Goal: Task Accomplishment & Management: Use online tool/utility

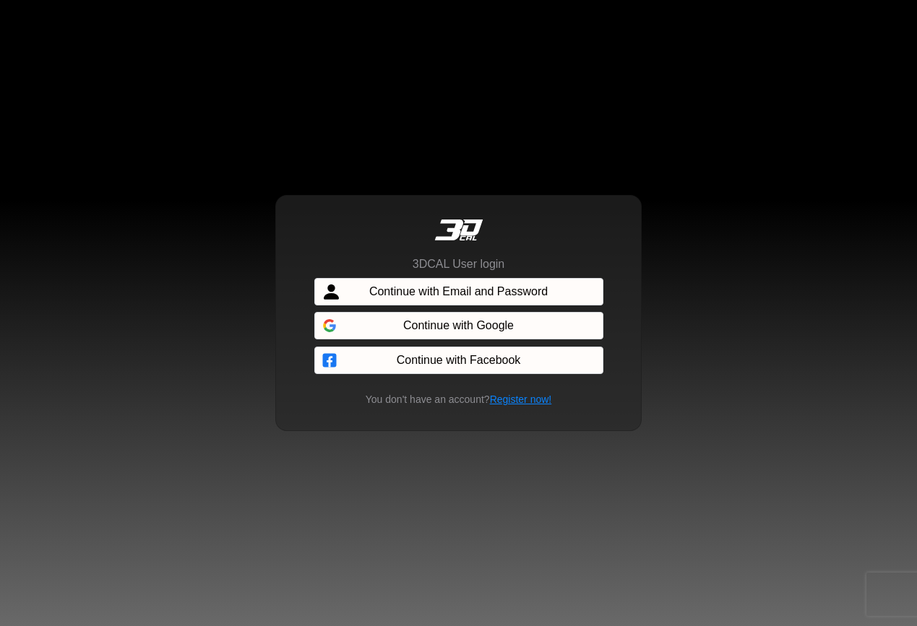
click at [561, 298] on button "Continue with Email and Password" at bounding box center [458, 291] width 289 height 27
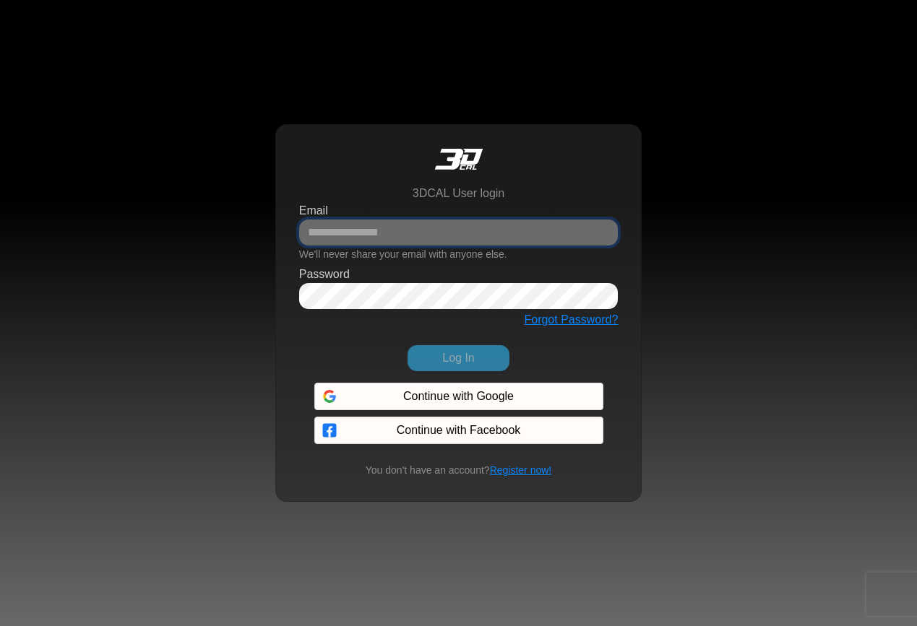
click at [341, 238] on input "Email" at bounding box center [458, 233] width 319 height 26
type input "**********"
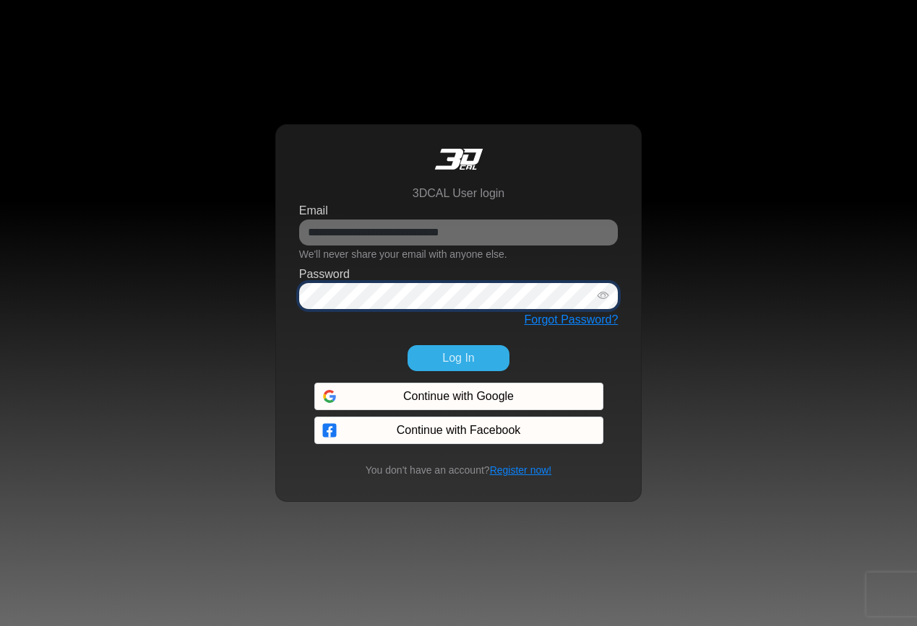
click at [407, 345] on button "Log In" at bounding box center [457, 358] width 101 height 26
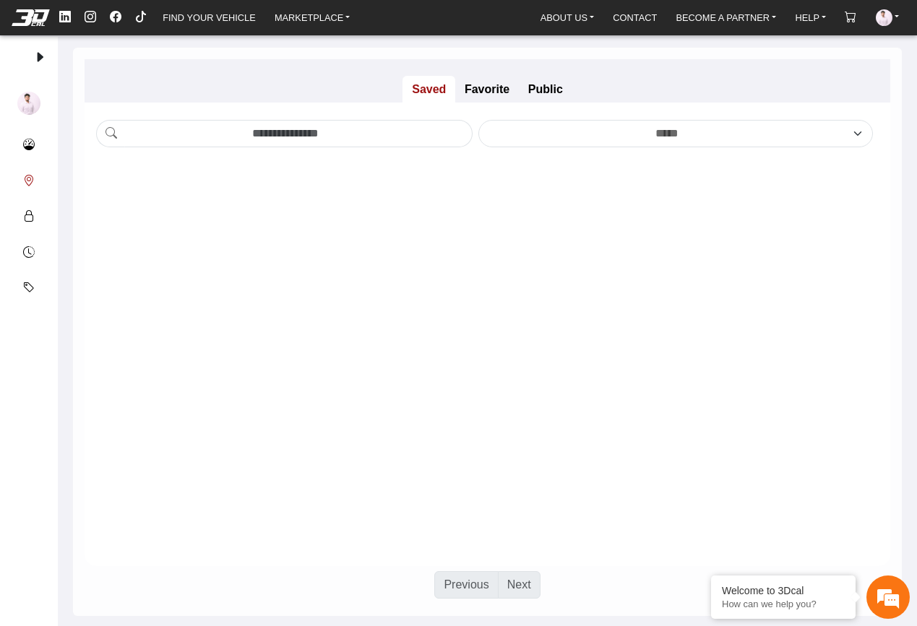
click at [25, 178] on em at bounding box center [29, 181] width 12 height 17
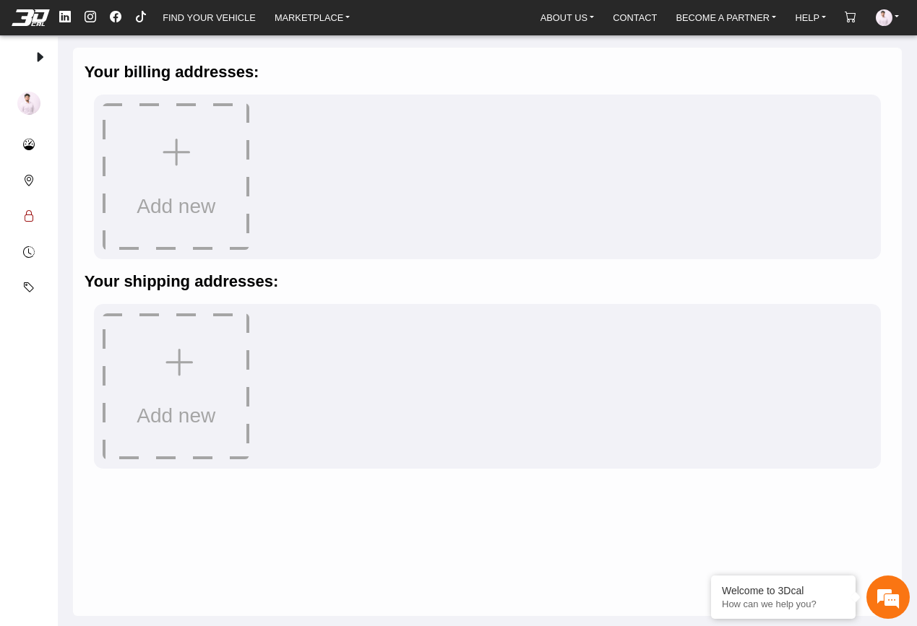
click at [30, 220] on em at bounding box center [29, 216] width 12 height 17
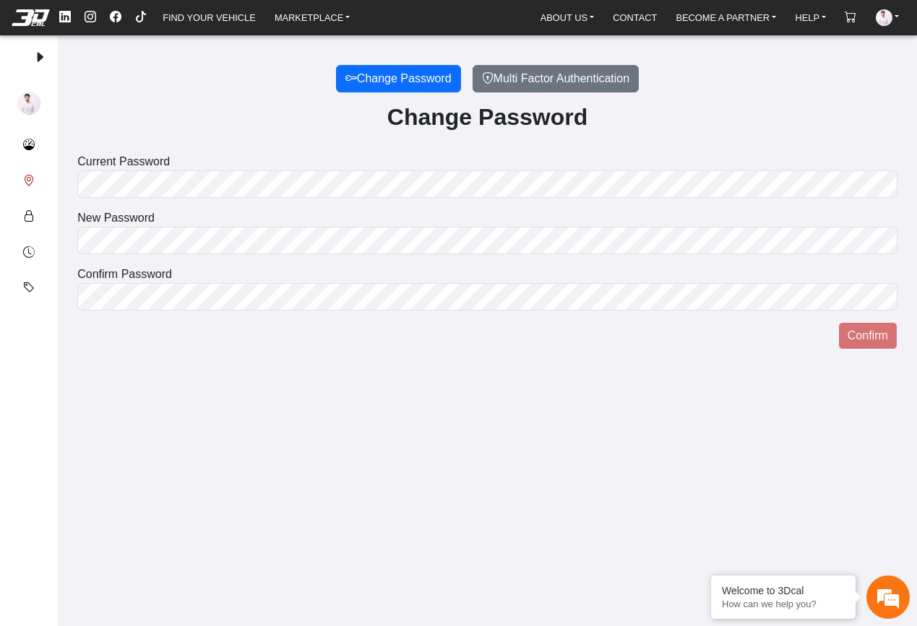
click at [25, 171] on button "Addresses" at bounding box center [29, 181] width 35 height 36
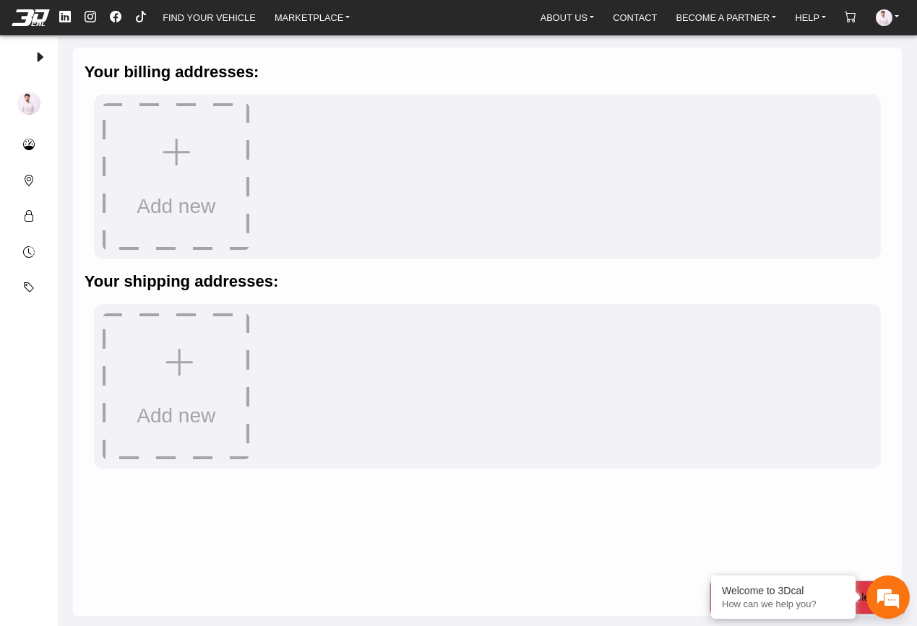
click at [25, 10] on em at bounding box center [30, 17] width 58 height 16
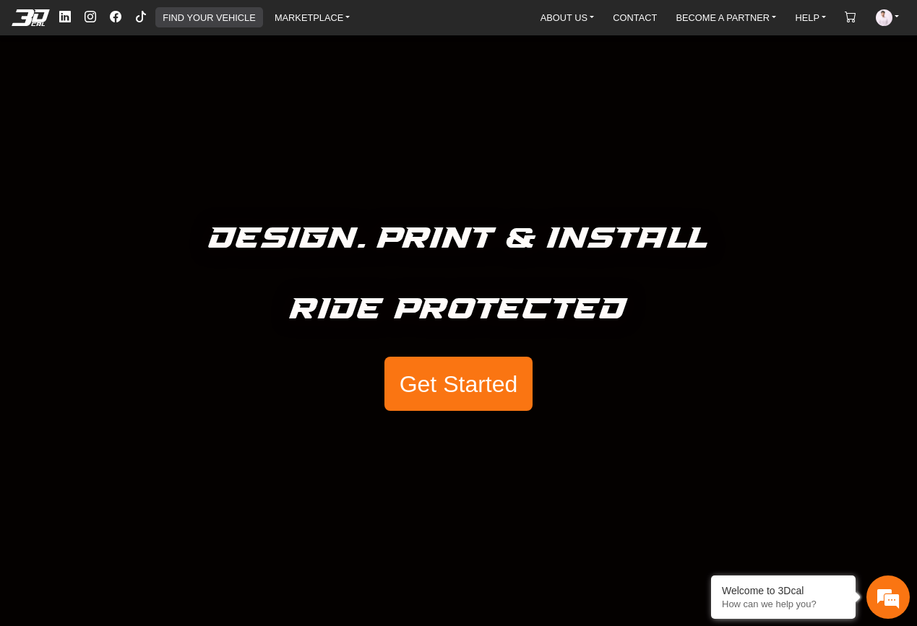
click at [229, 20] on link "FIND YOUR VEHICLE" at bounding box center [209, 17] width 104 height 20
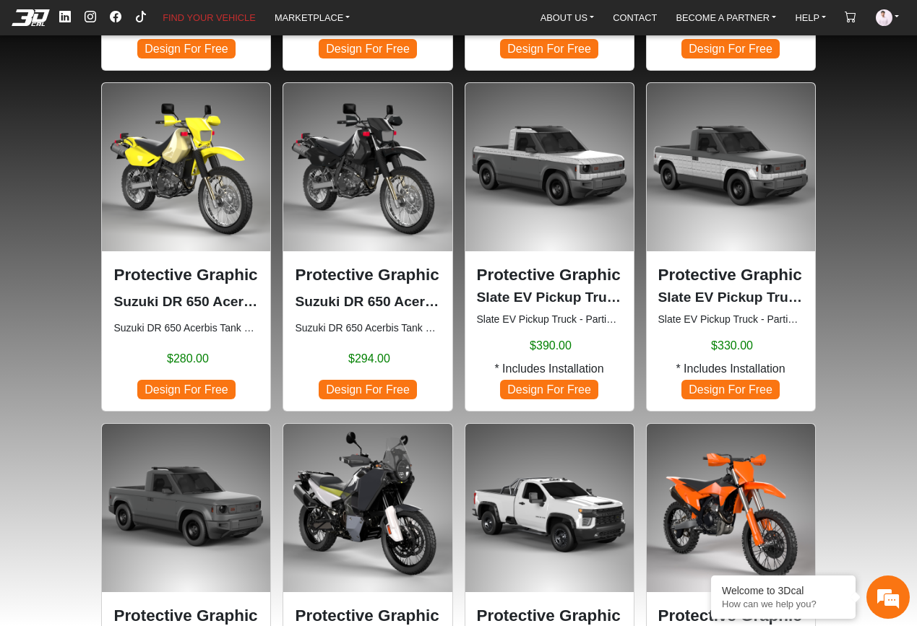
scroll to position [575, 0]
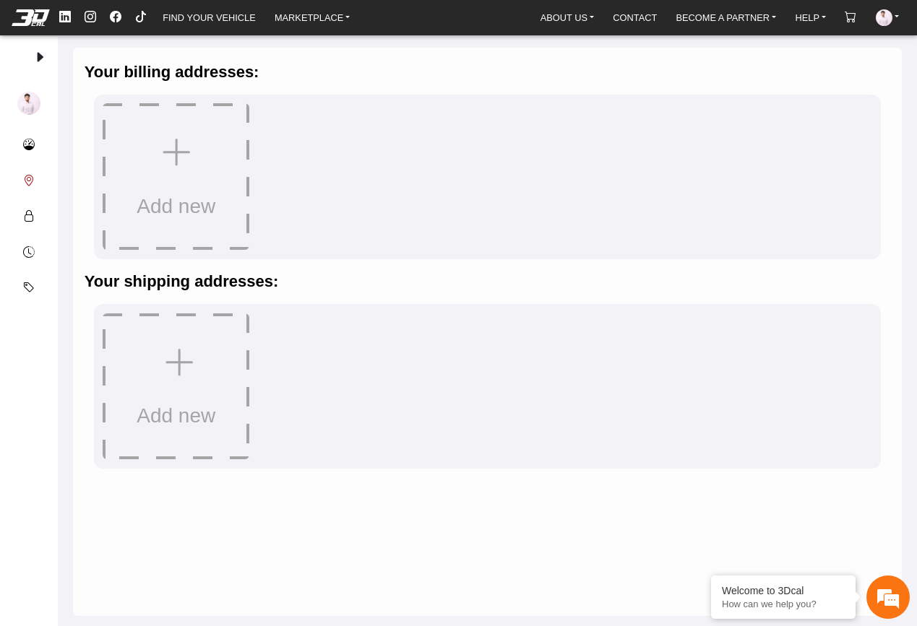
click at [19, 181] on button "Addresses" at bounding box center [29, 181] width 35 height 36
click at [25, 223] on em at bounding box center [29, 216] width 12 height 17
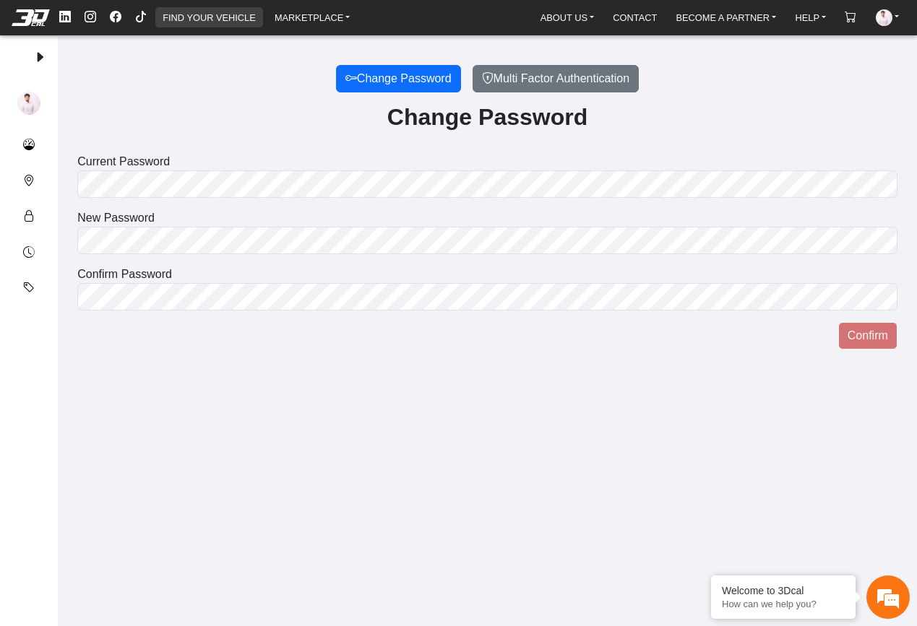
click at [189, 14] on link "FIND YOUR VEHICLE" at bounding box center [209, 17] width 104 height 20
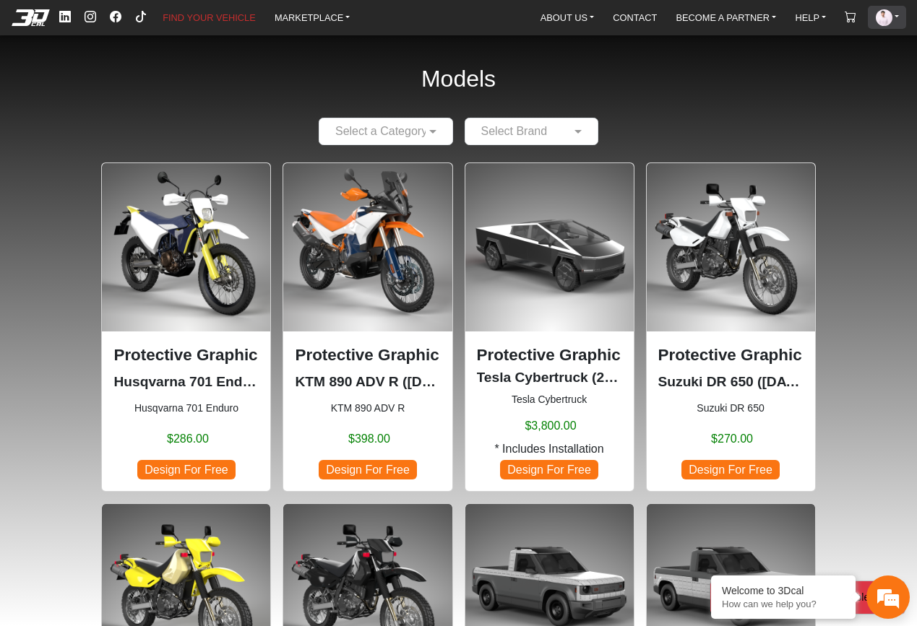
click at [900, 11] on link "ACCOUNT" at bounding box center [887, 17] width 35 height 23
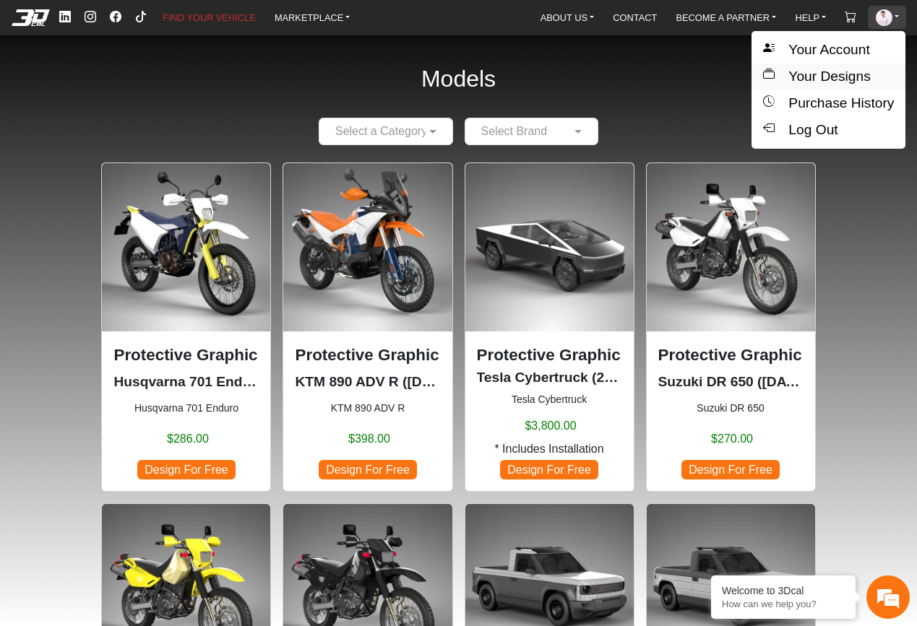
click at [827, 73] on button "Your Designs" at bounding box center [828, 77] width 154 height 27
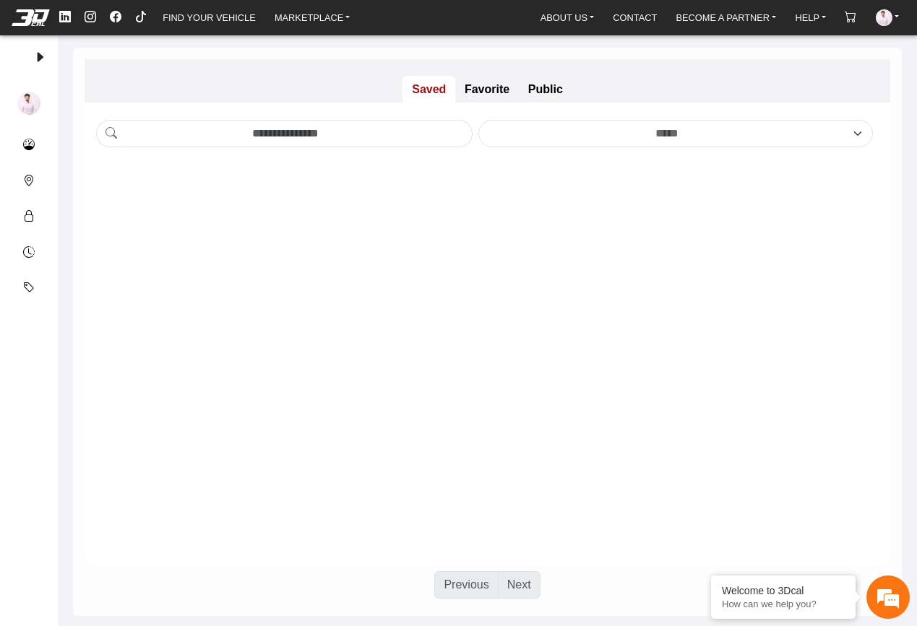
click at [30, 22] on em at bounding box center [30, 17] width 58 height 16
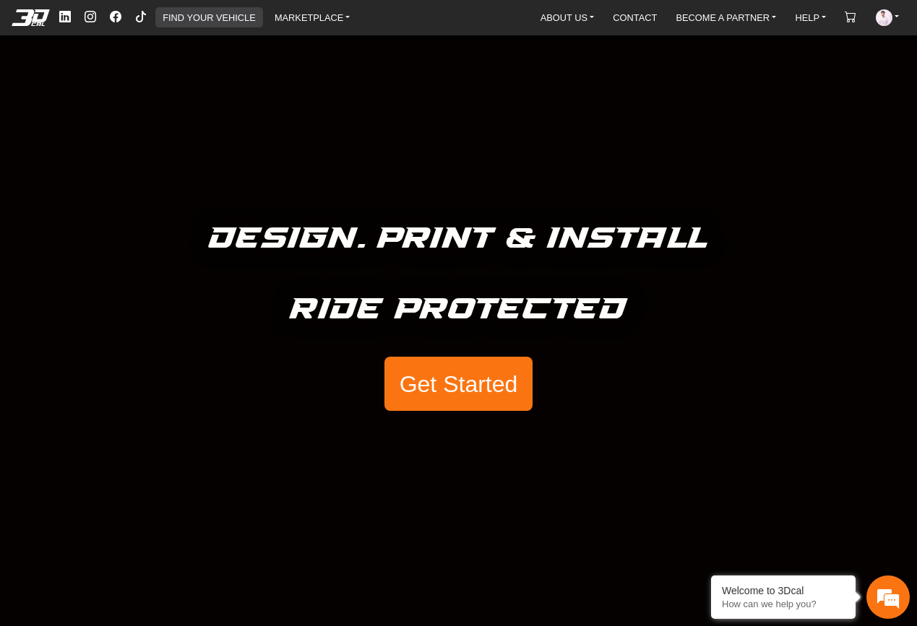
click at [203, 13] on link "FIND YOUR VEHICLE" at bounding box center [209, 17] width 104 height 20
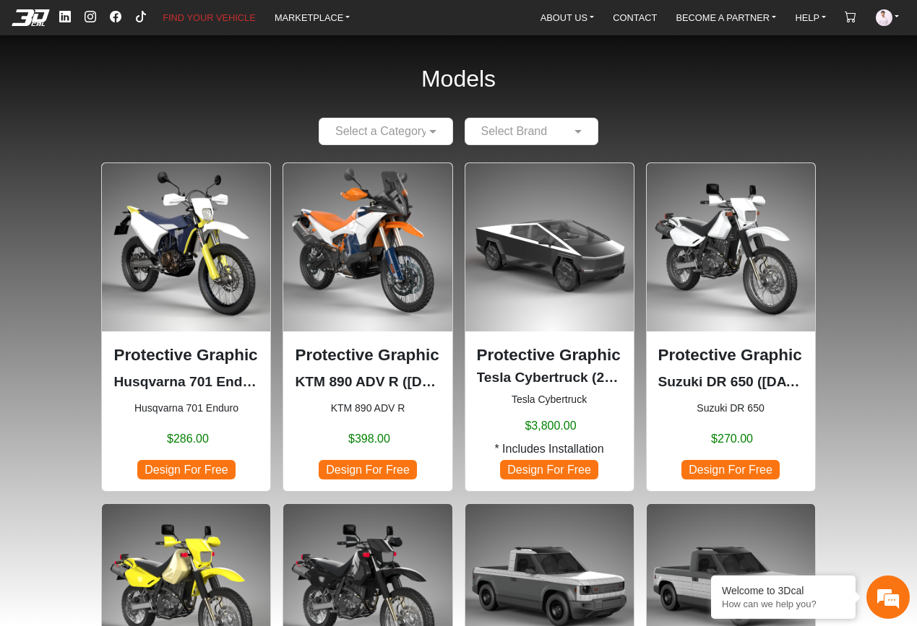
click at [372, 128] on input "text" at bounding box center [372, 131] width 90 height 17
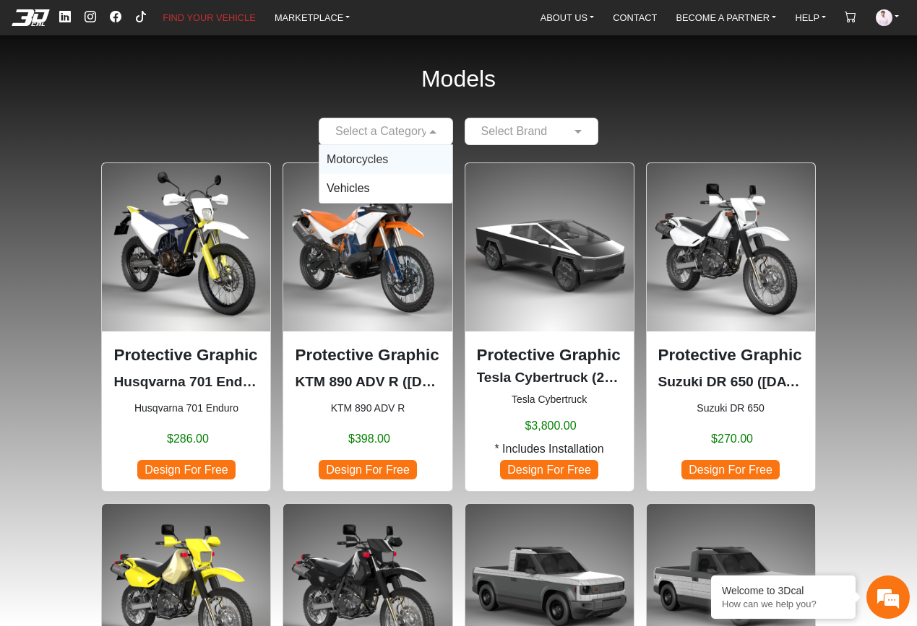
click at [405, 154] on div "Motorcycles" at bounding box center [385, 159] width 133 height 29
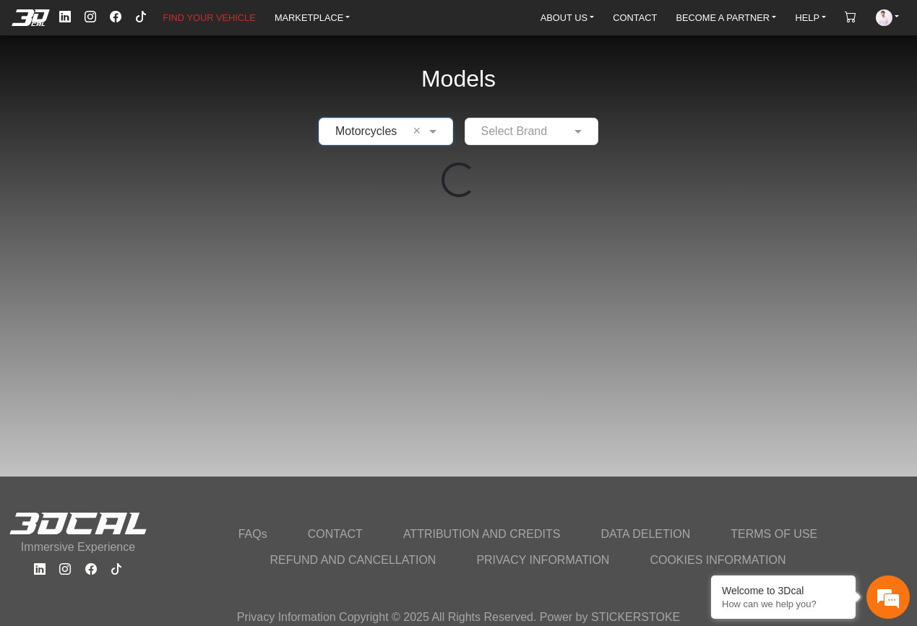
click at [493, 118] on div "Select Brand" at bounding box center [532, 131] width 134 height 27
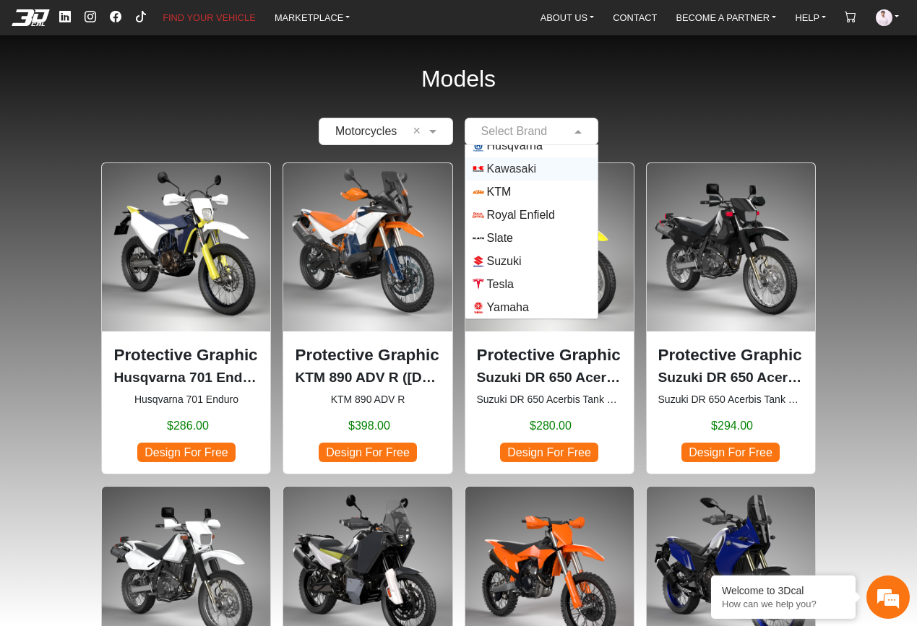
scroll to position [127, 0]
click at [517, 301] on span "Yamaha" at bounding box center [508, 306] width 42 height 17
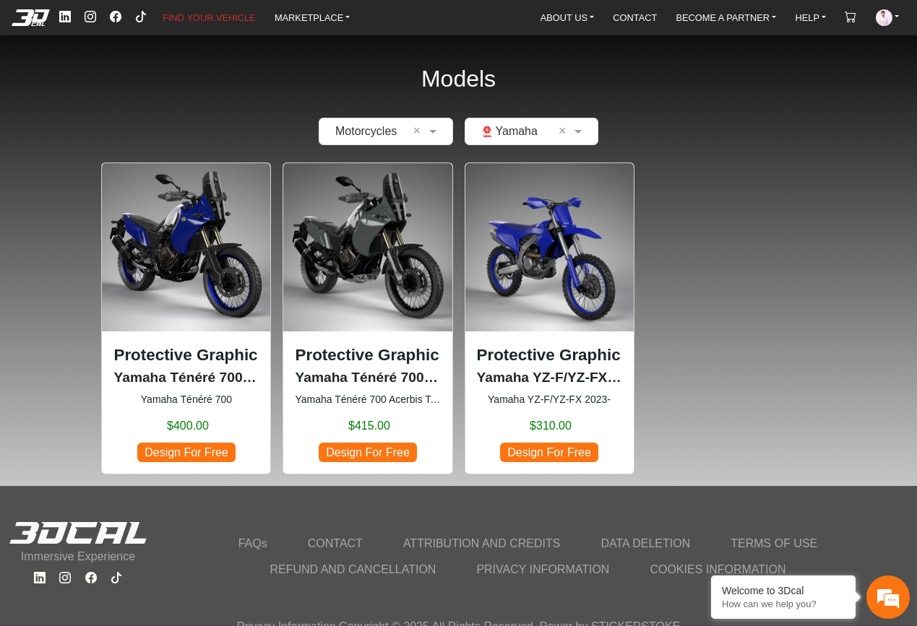
click at [537, 254] on img at bounding box center [549, 247] width 168 height 168
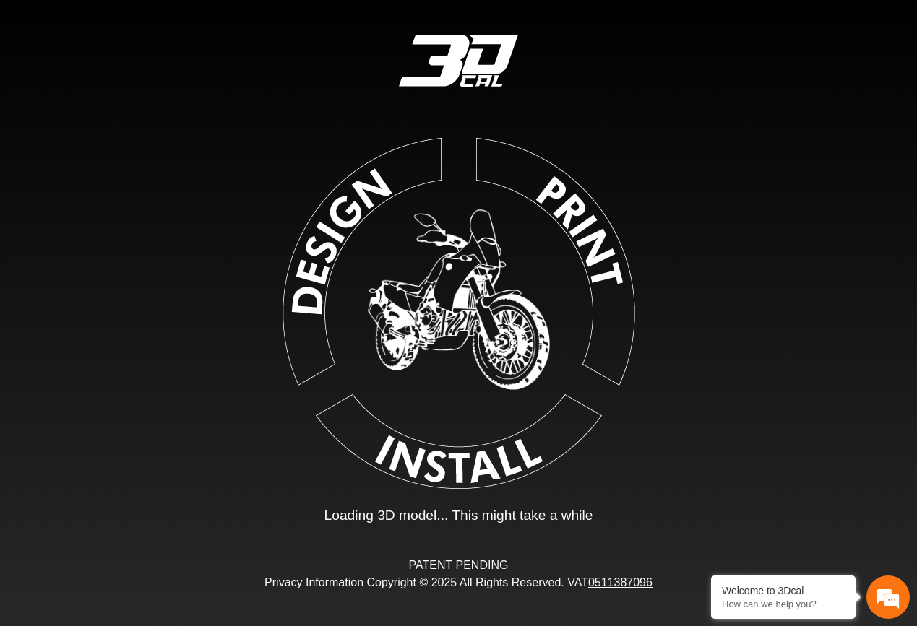
type input "*"
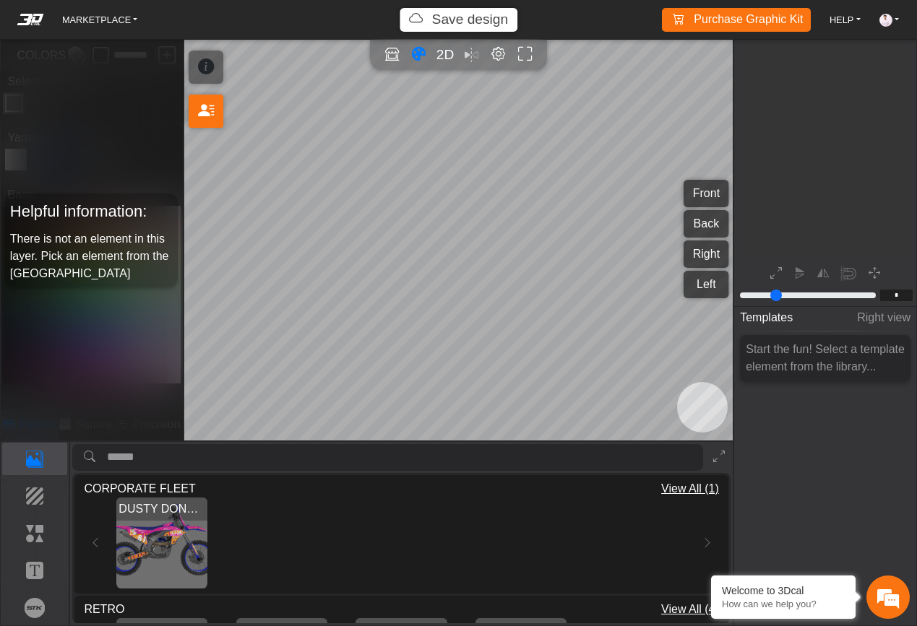
scroll to position [160, 181]
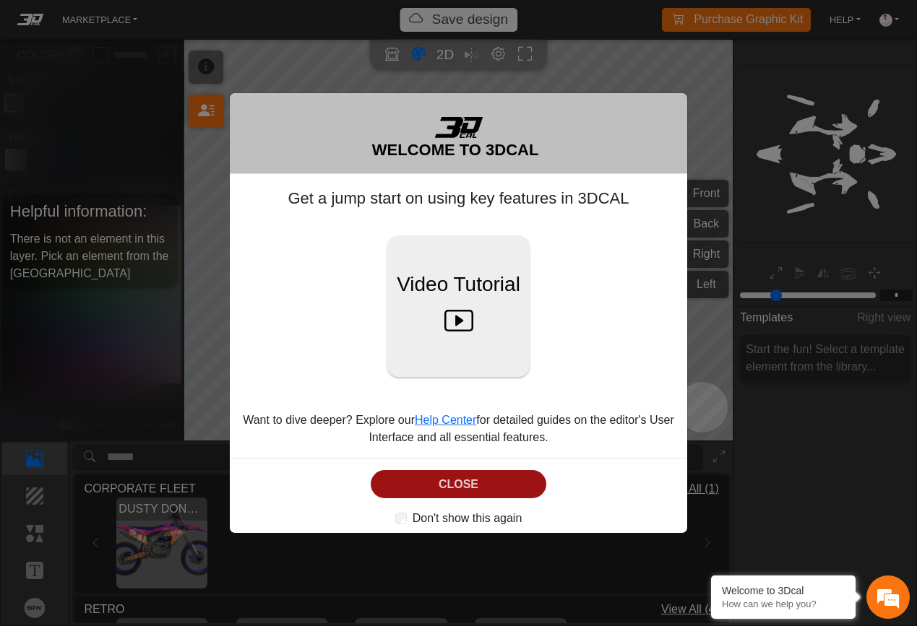
click at [494, 475] on button "CLOSE" at bounding box center [459, 484] width 176 height 28
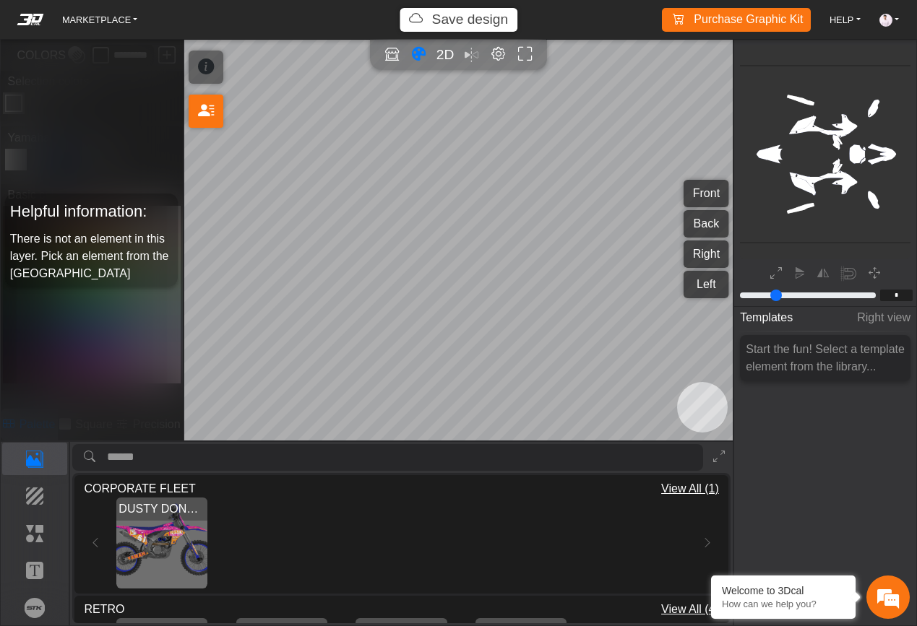
click at [161, 569] on img "View DUSTY DONUTS" at bounding box center [161, 543] width 91 height 91
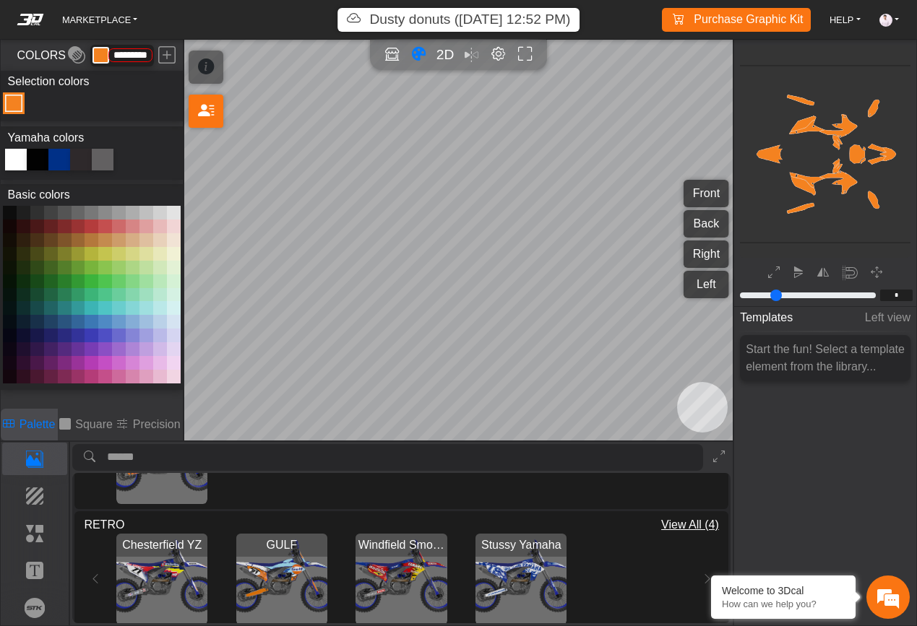
scroll to position [130, 0]
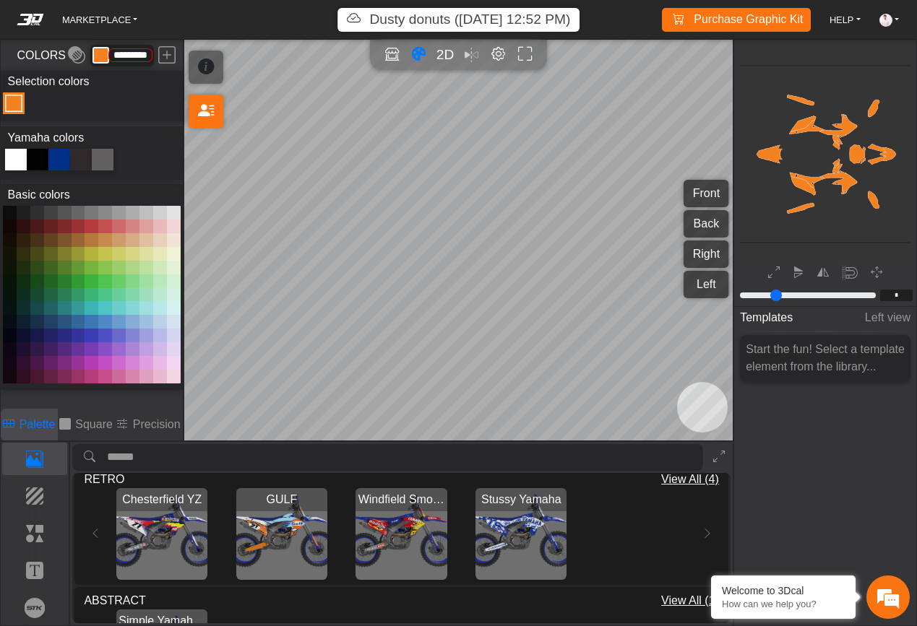
click at [197, 535] on img "View Chesterfield YZ" at bounding box center [161, 533] width 91 height 91
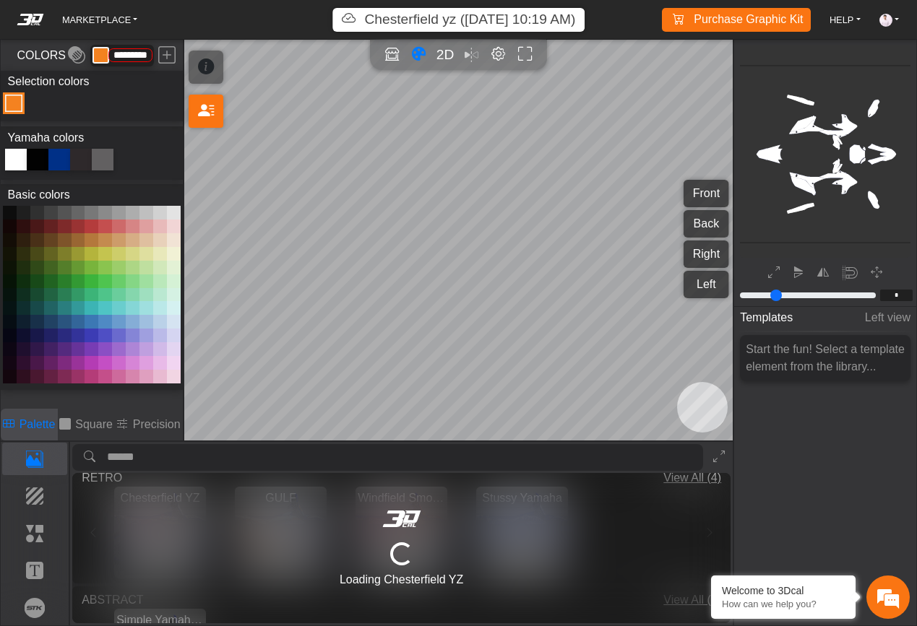
type input "*********"
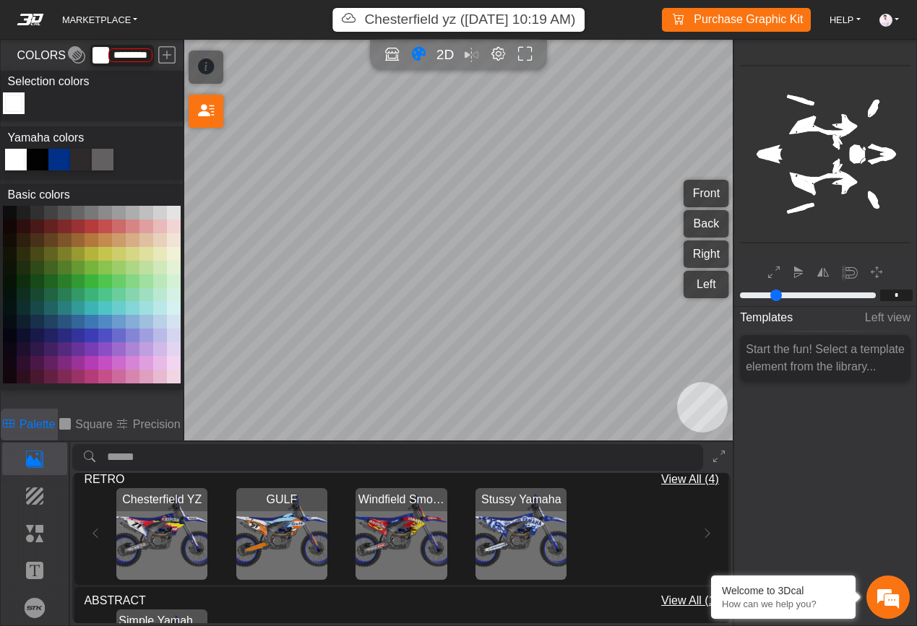
click at [296, 552] on img "View GULF" at bounding box center [281, 533] width 91 height 91
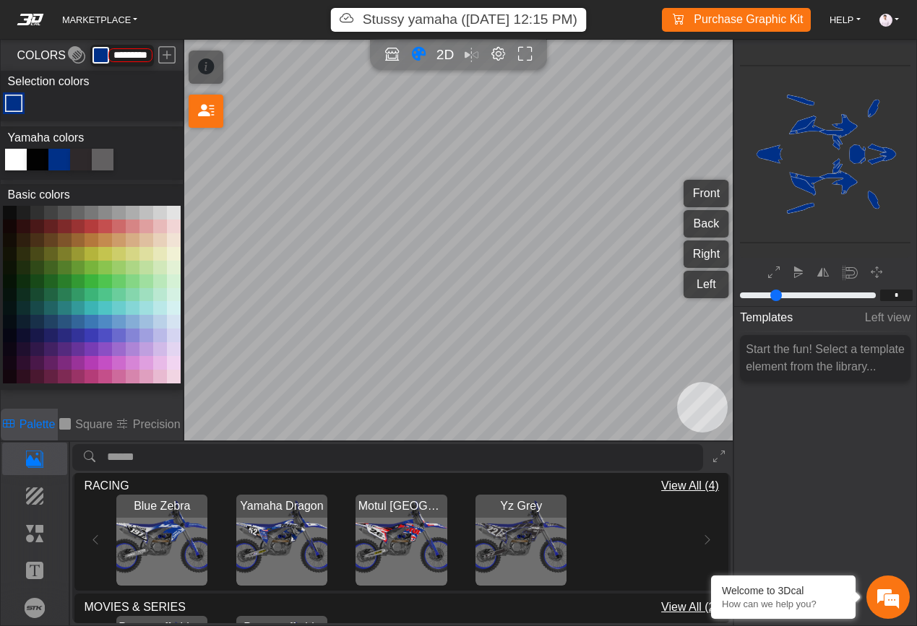
scroll to position [456, 0]
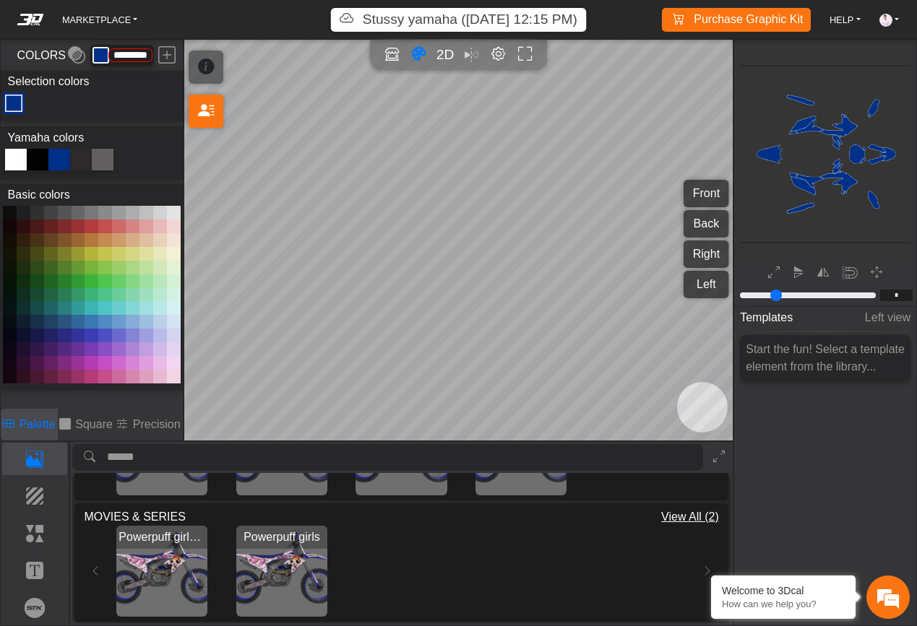
click at [172, 564] on img "View Powerpuff girlsVideo" at bounding box center [161, 571] width 91 height 91
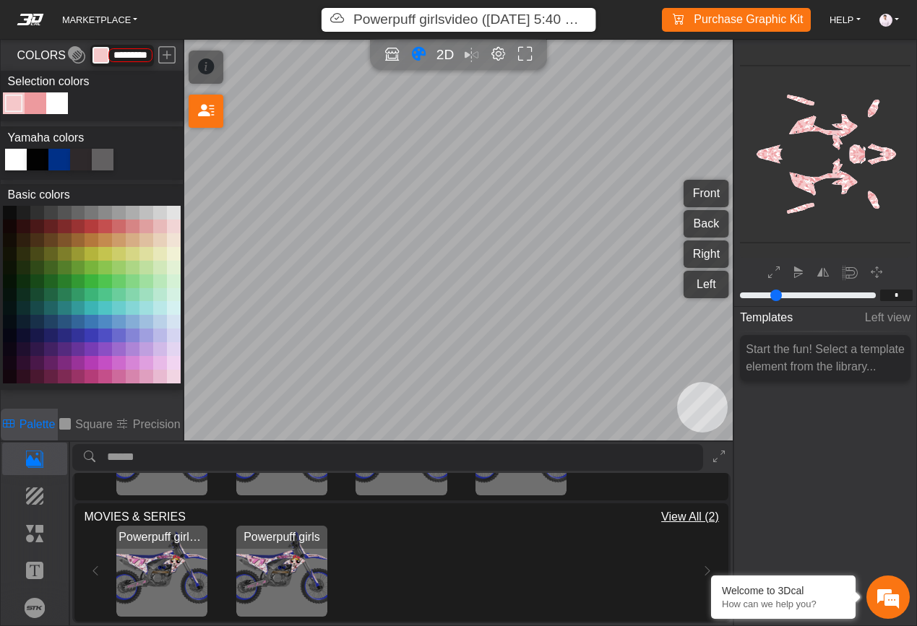
click at [262, 564] on img "View Powerpuff girls" at bounding box center [281, 571] width 91 height 91
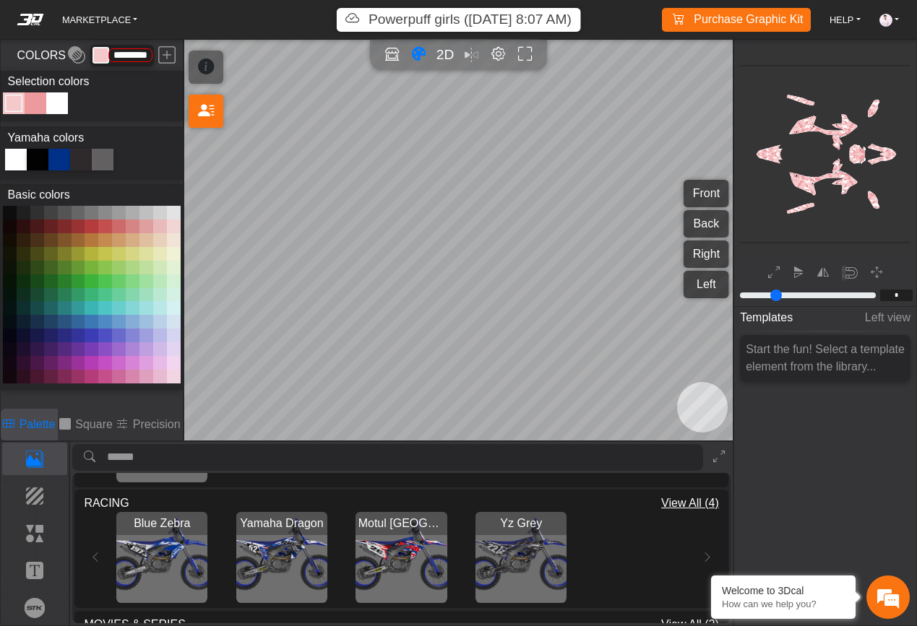
scroll to position [332, 0]
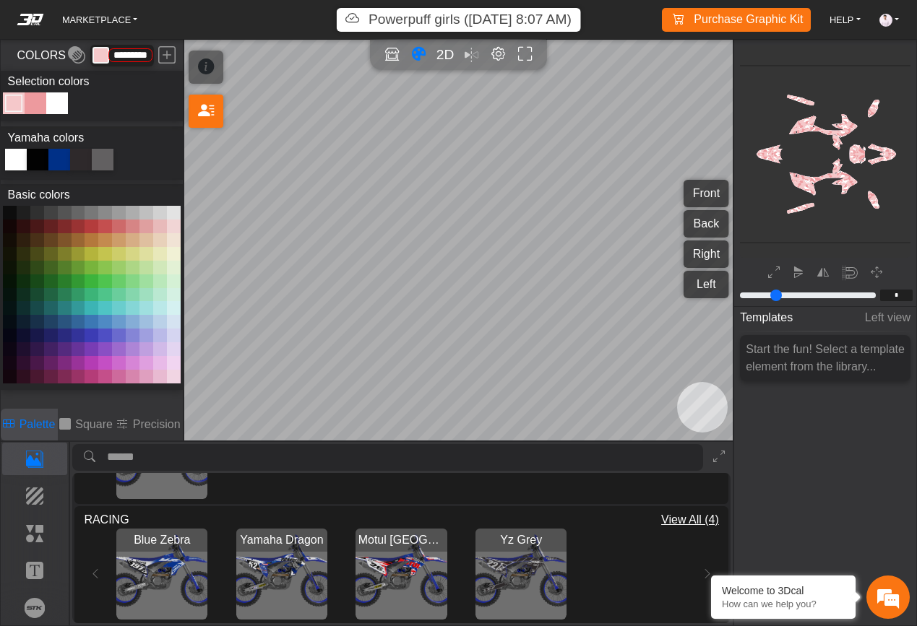
click at [269, 584] on img "View Yamaha Dragon" at bounding box center [281, 574] width 91 height 91
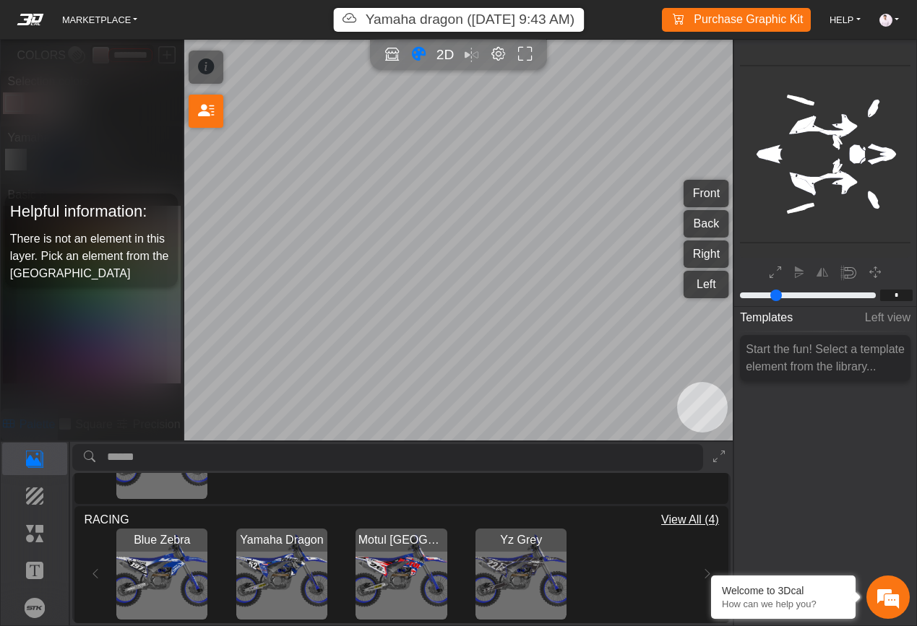
click at [396, 578] on img "View Motul USA" at bounding box center [400, 574] width 91 height 91
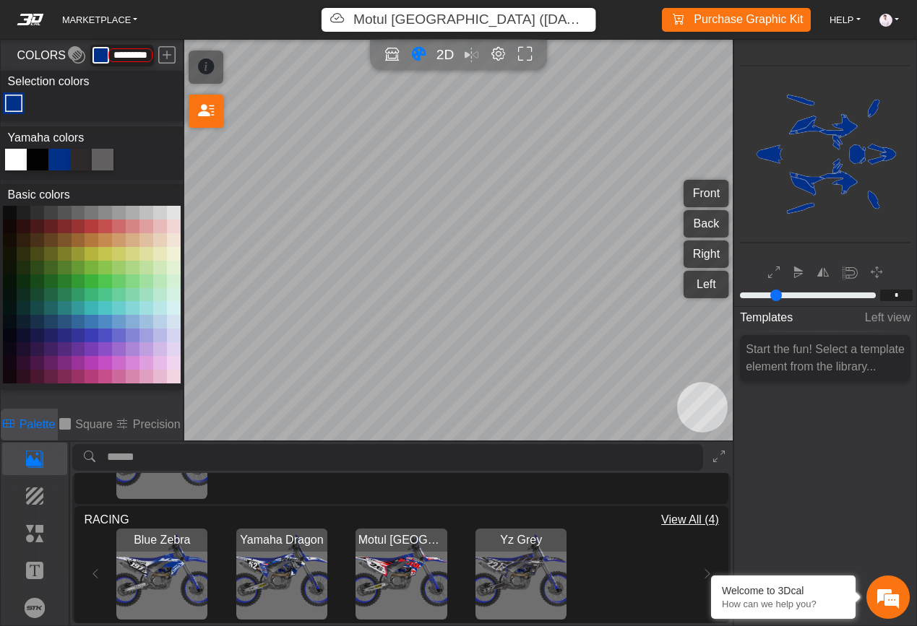
click at [530, 575] on img "View Yz Grey" at bounding box center [520, 574] width 91 height 91
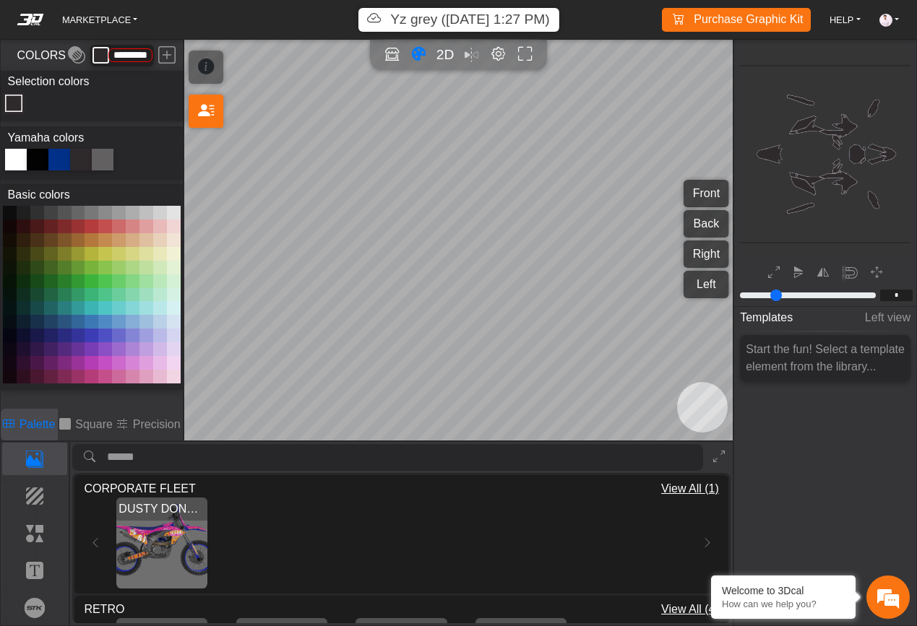
click at [198, 539] on img "View DUSTY DONUTS" at bounding box center [161, 543] width 91 height 91
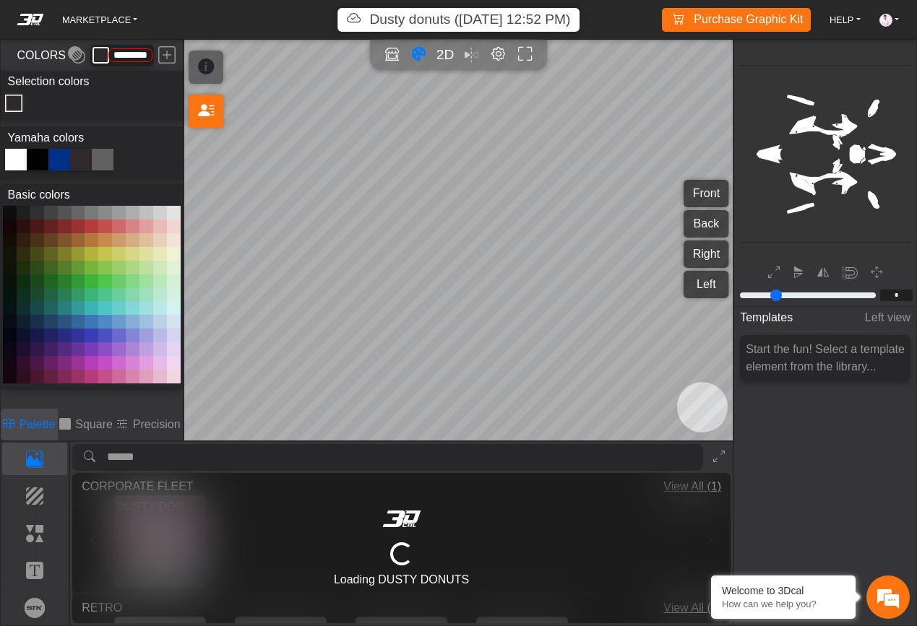
type input "*********"
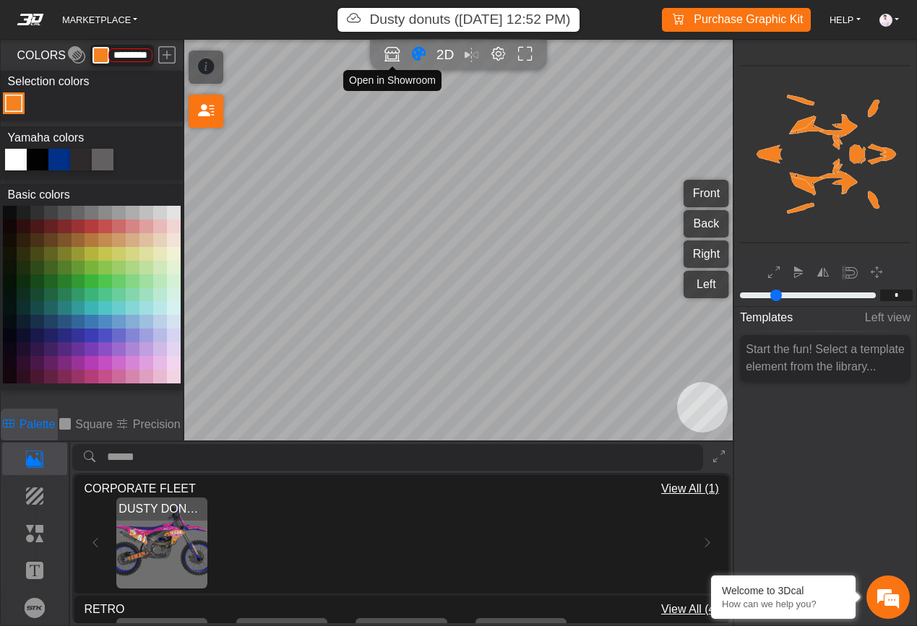
click at [392, 56] on icon "Open in Showroom" at bounding box center [391, 54] width 15 height 17
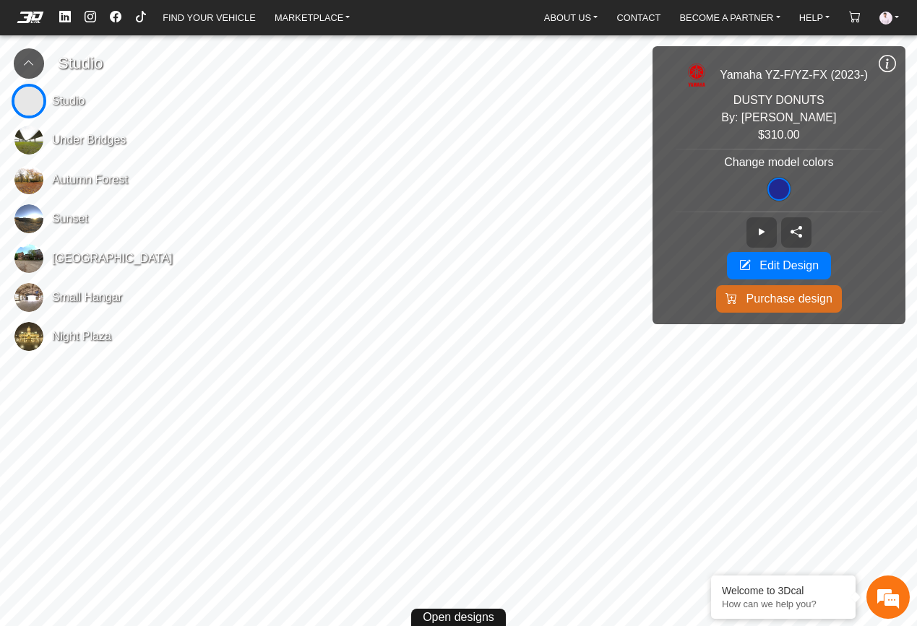
click at [24, 142] on img at bounding box center [28, 140] width 29 height 29
click at [26, 215] on img at bounding box center [28, 218] width 29 height 29
click at [33, 176] on img at bounding box center [28, 179] width 29 height 29
click at [25, 261] on img at bounding box center [28, 258] width 29 height 29
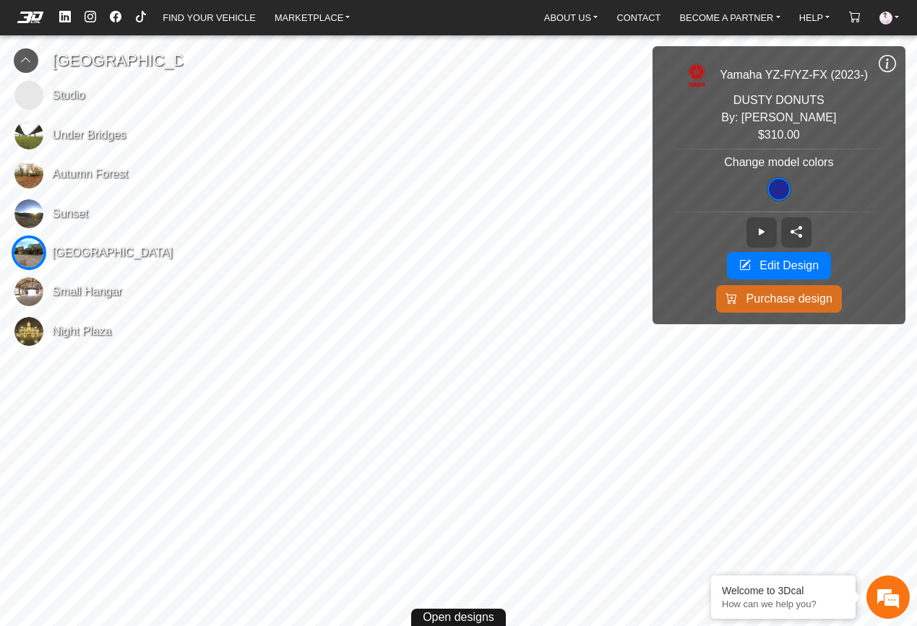
click at [34, 346] on img at bounding box center [28, 331] width 29 height 29
